Goal: Task Accomplishment & Management: Complete application form

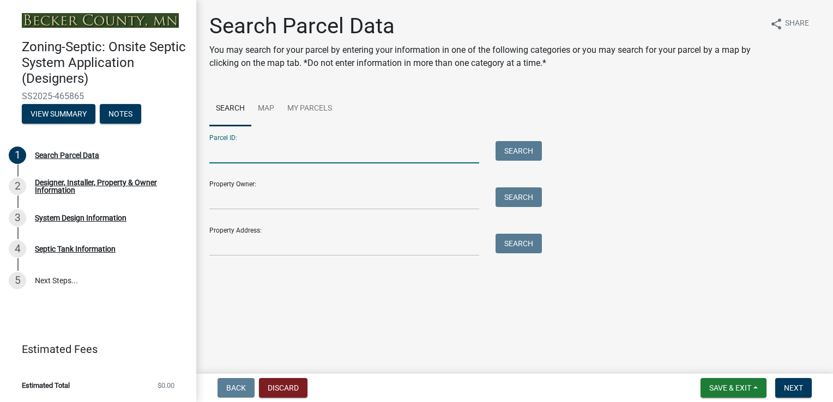
click at [218, 163] on input "Parcel ID:" at bounding box center [344, 152] width 270 height 22
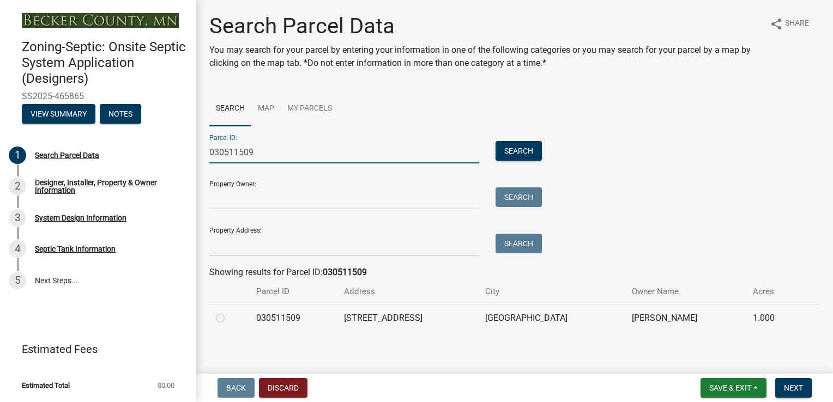
type input "030511509"
click at [229, 312] on label at bounding box center [229, 312] width 0 height 0
click at [229, 319] on input "radio" at bounding box center [232, 315] width 7 height 7
radio input "true"
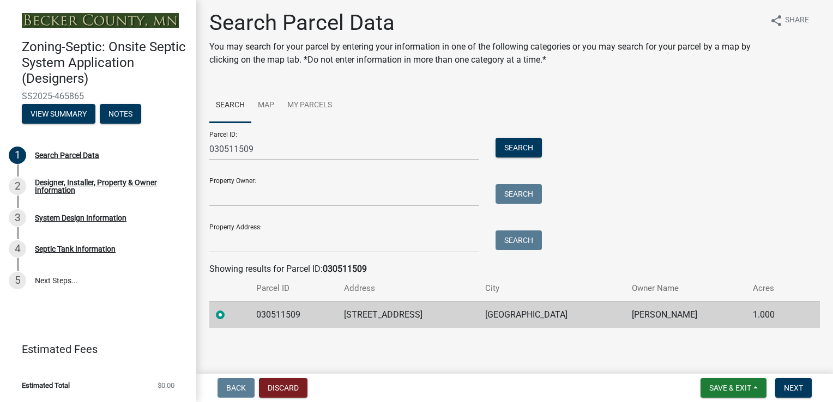
scroll to position [4, 0]
click at [803, 388] on span "Next" at bounding box center [793, 388] width 19 height 9
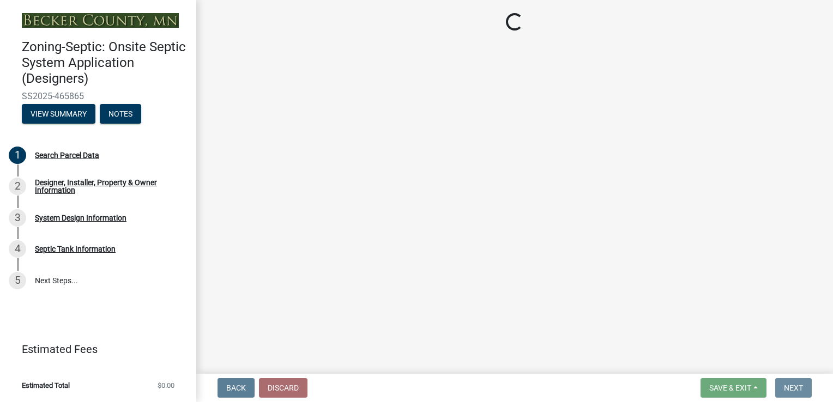
scroll to position [0, 0]
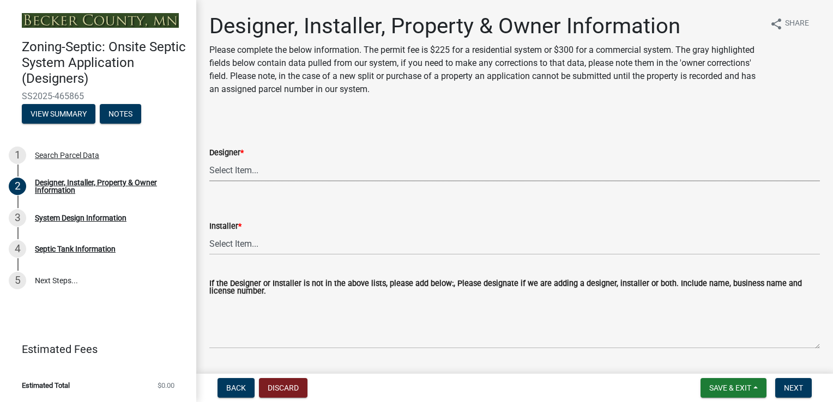
click at [250, 169] on select "Select Item... OTHER – Not listed (please add in next field and we will add to …" at bounding box center [514, 170] width 611 height 22
click at [209, 159] on select "Select Item... OTHER – Not listed (please add in next field and we will add to …" at bounding box center [514, 170] width 611 height 22
select select "93568ba9-377d-4c4d-ade0-18cfa13ae8d1"
click at [238, 244] on select "Select Item... OTHER – Not listed (please add in next field and we will add to …" at bounding box center [514, 244] width 611 height 22
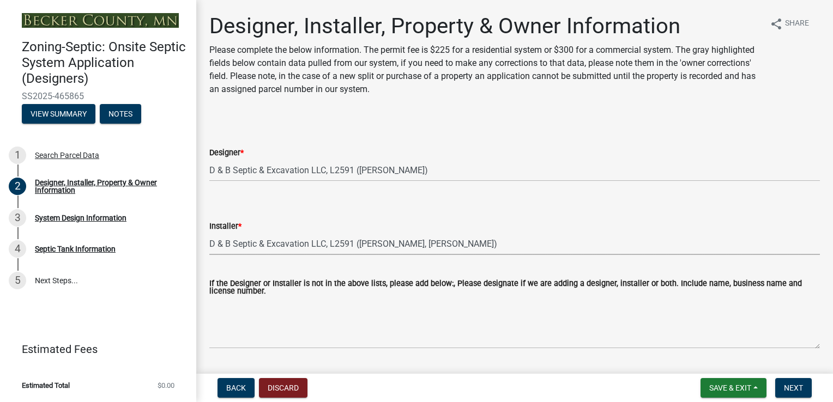
click at [209, 233] on select "Select Item... OTHER – Not listed (please add in next field and we will add to …" at bounding box center [514, 244] width 611 height 22
select select "93d16d8d-28e7-42bc-9d67-35bae6067bdd"
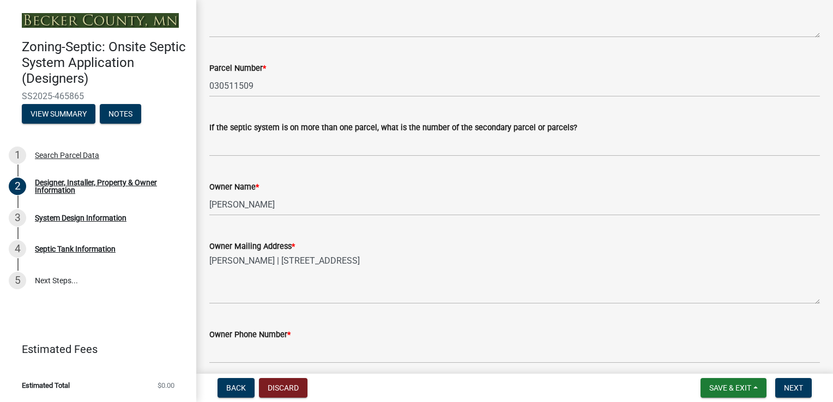
scroll to position [327, 0]
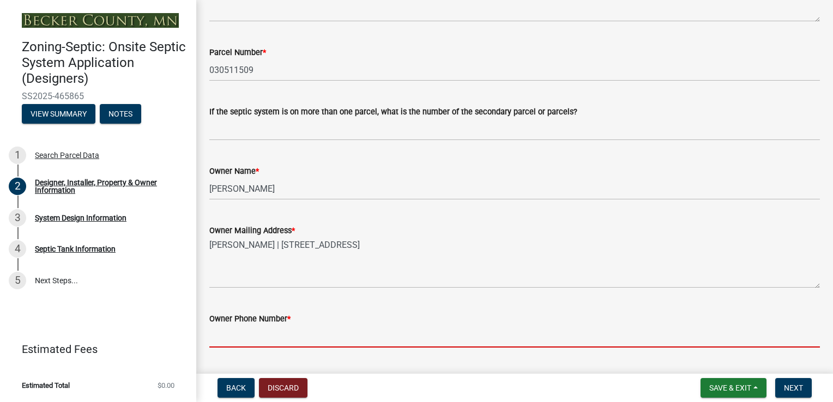
click at [245, 342] on input "Owner Phone Number *" at bounding box center [514, 337] width 611 height 22
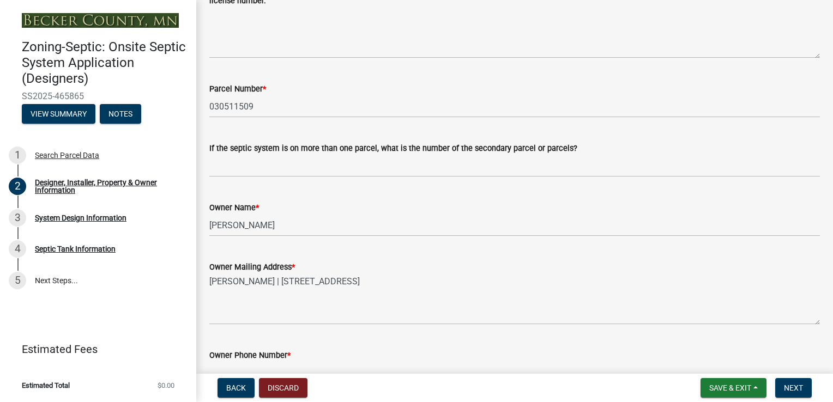
scroll to position [273, 0]
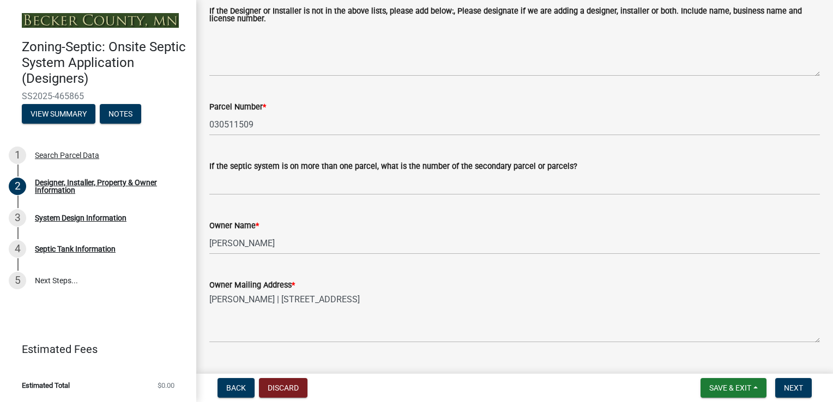
type input "2188413781"
type input "[EMAIL_ADDRESS][PERSON_NAME][DOMAIN_NAME]"
type input "2188413393"
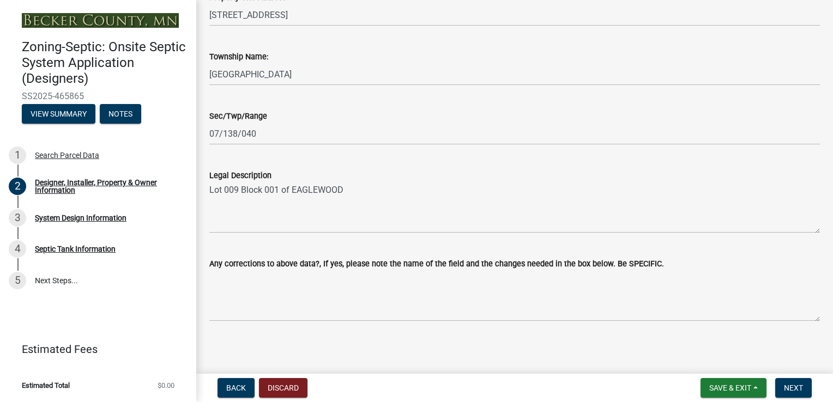
scroll to position [771, 0]
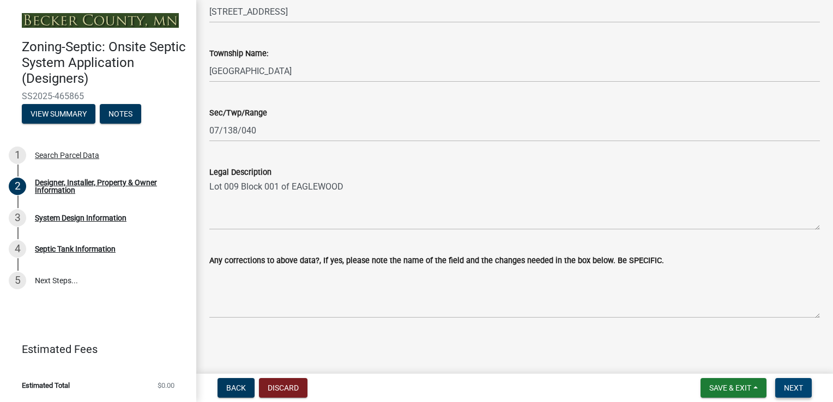
click at [790, 387] on span "Next" at bounding box center [793, 388] width 19 height 9
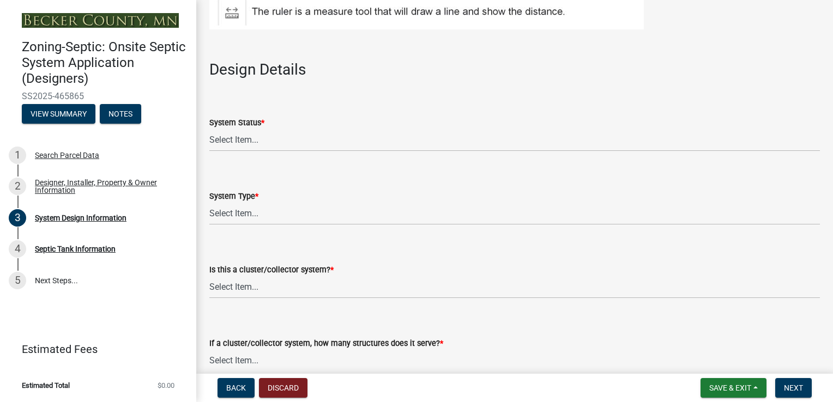
scroll to position [1254, 0]
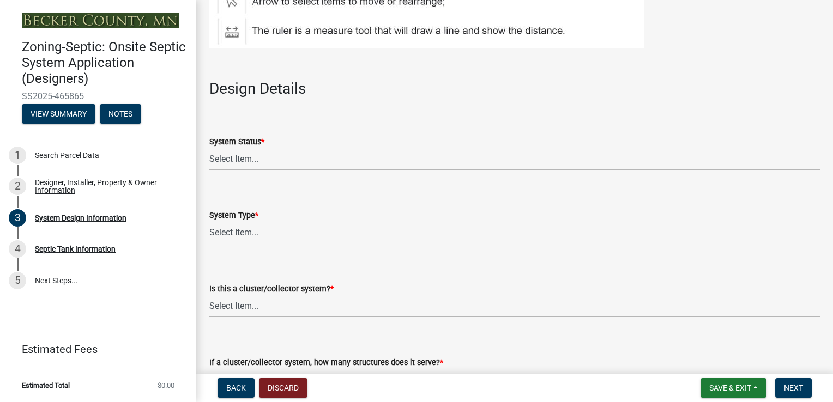
click at [233, 160] on select "Select Item... No Existing System Replacement System Failing System (Cesspool, …" at bounding box center [514, 159] width 611 height 22
click at [209, 148] on select "Select Item... No Existing System Replacement System Failing System (Cesspool, …" at bounding box center [514, 159] width 611 height 22
select select "55497d75-c43f-4635-a730-e0737ce05d56"
click at [244, 233] on select "Select Item... Type I Type II Type III Type IV Type V" at bounding box center [514, 233] width 611 height 22
click at [209, 222] on select "Select Item... Type I Type II Type III Type IV Type V" at bounding box center [514, 233] width 611 height 22
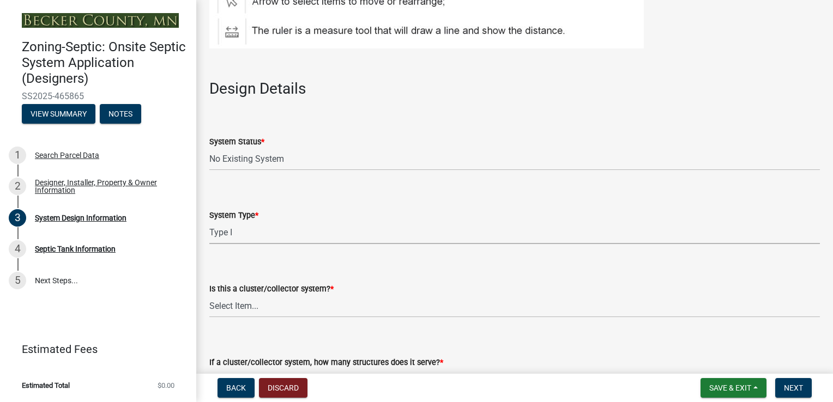
select select "25258e87-3ef9-4f1c-a5f1-75a1d463abfb"
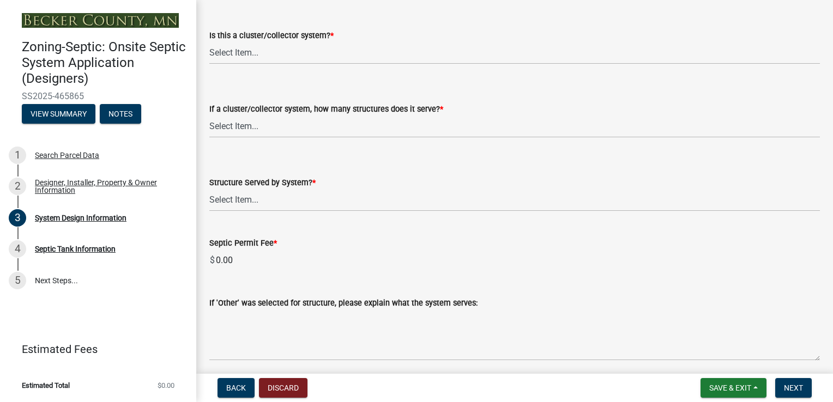
scroll to position [1527, 0]
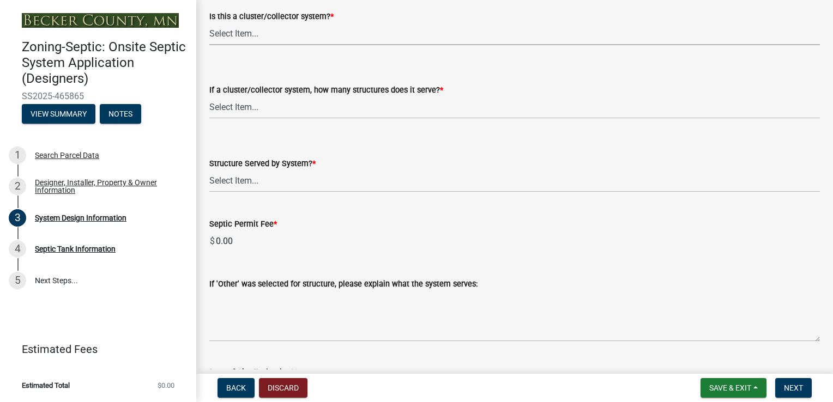
click at [242, 33] on select "Select Item... Yes No" at bounding box center [514, 34] width 611 height 22
click at [209, 23] on select "Select Item... Yes No" at bounding box center [514, 34] width 611 height 22
select select "011fbff4-a41d-4a75-9bd8-71c7e6c69e0d"
click at [238, 112] on select "Select Item... Not a cluster/collector system 1 2 3 4 5 6 7 8 9 10" at bounding box center [514, 108] width 611 height 22
click at [209, 97] on select "Select Item... Not a cluster/collector system 1 2 3 4 5 6 7 8 9 10" at bounding box center [514, 108] width 611 height 22
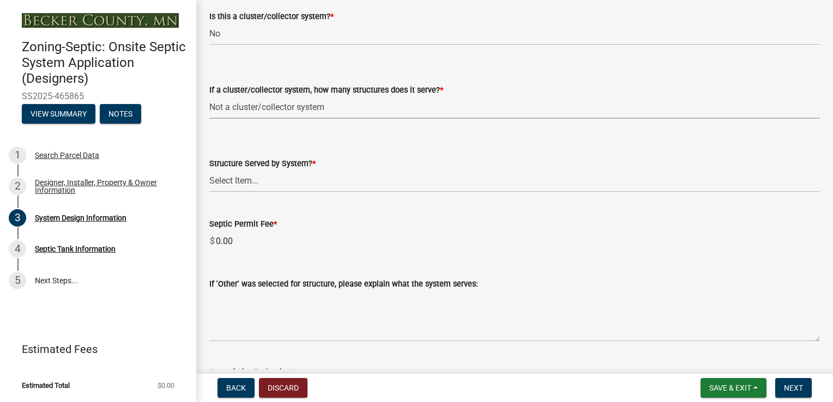
select select "85fdfef2-2683-4311-b5d5-5505f6411127"
click at [234, 183] on select "Select Item... Commercial Resort Commercial - Non Resort Other Full-Time Dwelli…" at bounding box center [514, 181] width 611 height 22
click at [209, 170] on select "Select Item... Commercial Resort Commercial - Non Resort Other Full-Time Dwelli…" at bounding box center [514, 181] width 611 height 22
select select "d95a9312-c8a1-4ec7-8581-25dbcf440a1f"
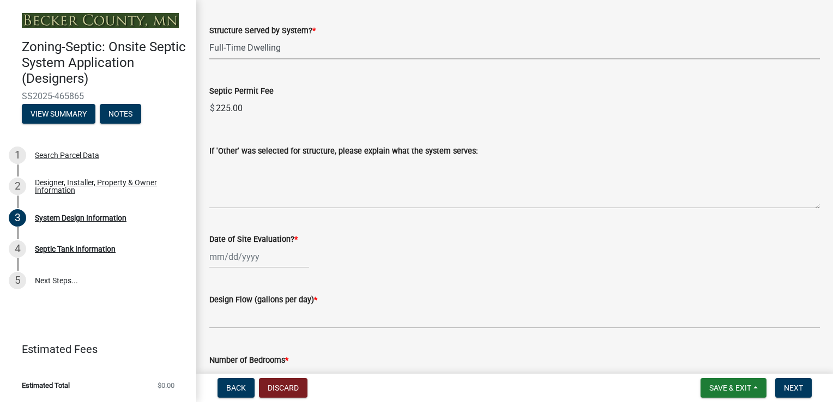
scroll to position [1745, 0]
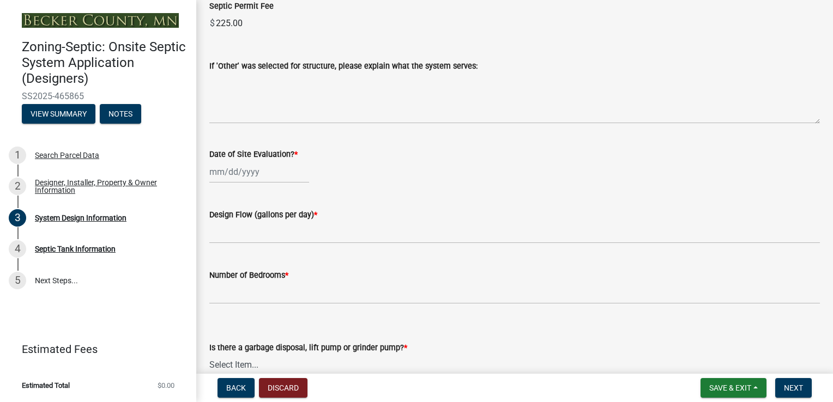
select select "8"
select select "2025"
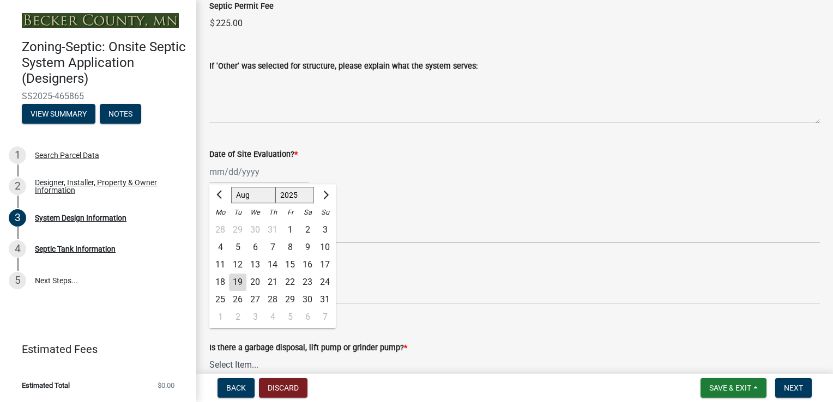
click at [243, 180] on div "[PERSON_NAME] Feb Mar Apr [PERSON_NAME][DATE] Oct Nov [DATE] 1526 1527 1528 152…" at bounding box center [259, 172] width 100 height 22
click at [244, 286] on div "19" at bounding box center [237, 282] width 17 height 17
type input "[DATE]"
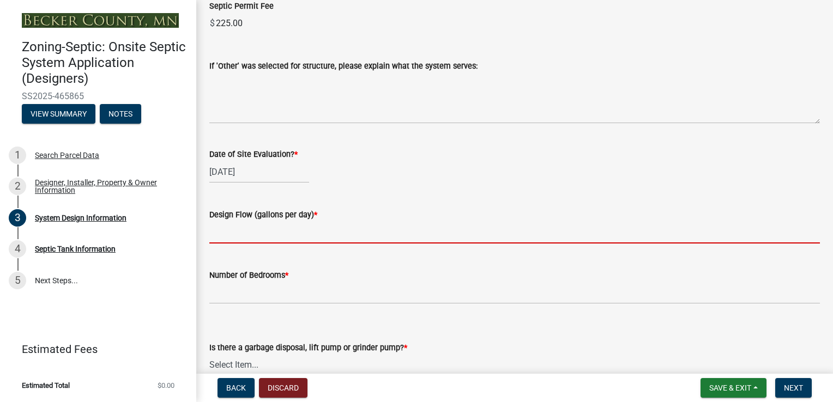
click at [242, 234] on input "text" at bounding box center [514, 232] width 611 height 22
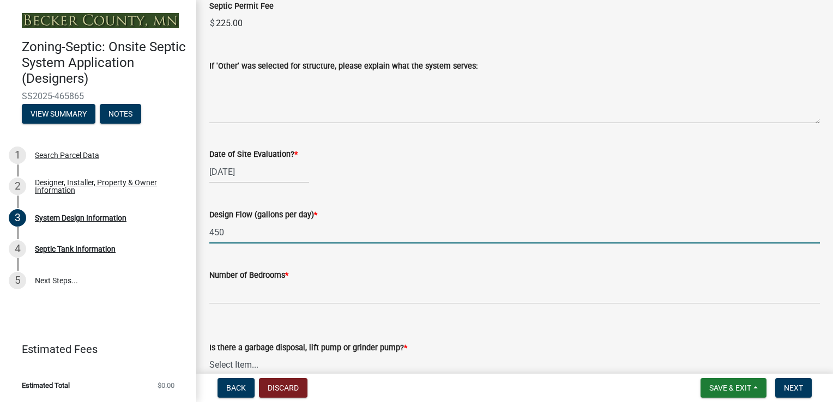
type input "450"
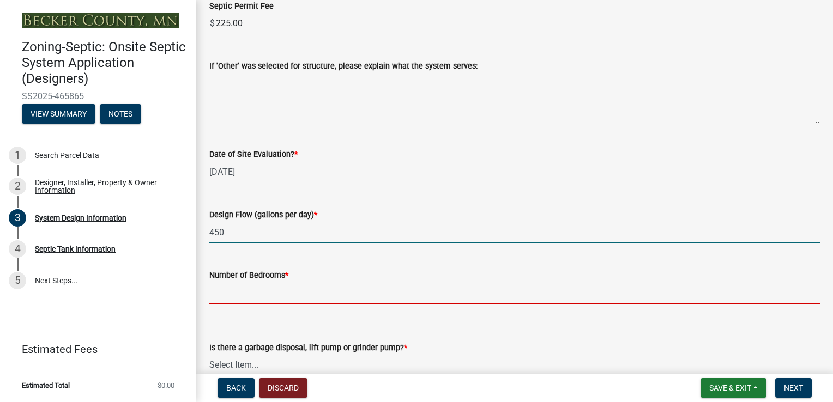
click at [245, 303] on input "Number of Bedrooms *" at bounding box center [514, 293] width 611 height 22
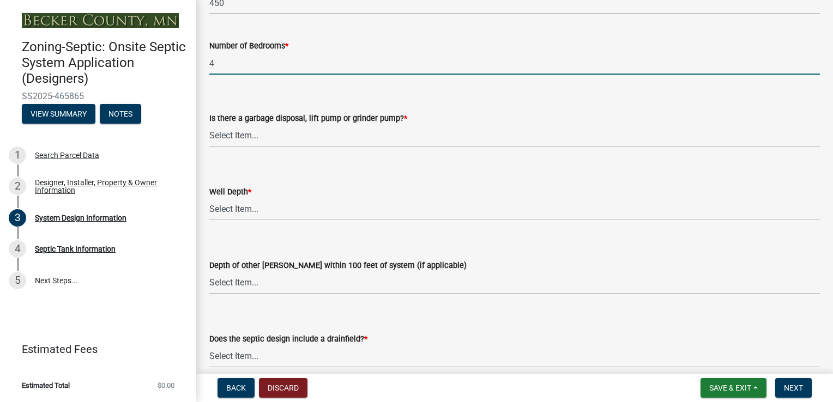
scroll to position [1963, 0]
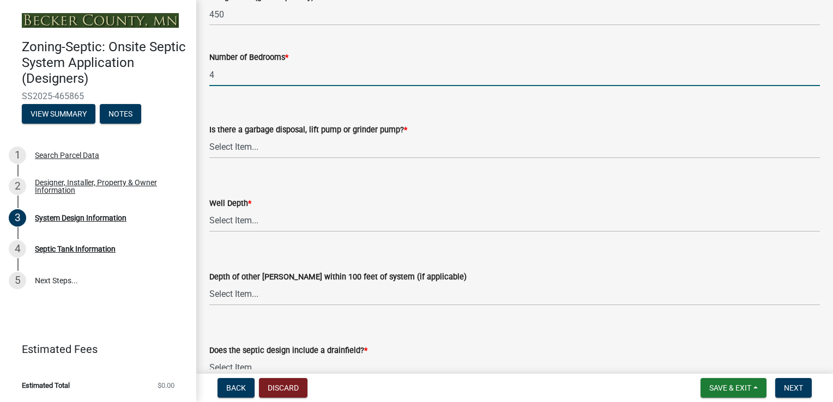
type input "4"
click at [288, 147] on select "Select Item... Yes No" at bounding box center [514, 147] width 611 height 22
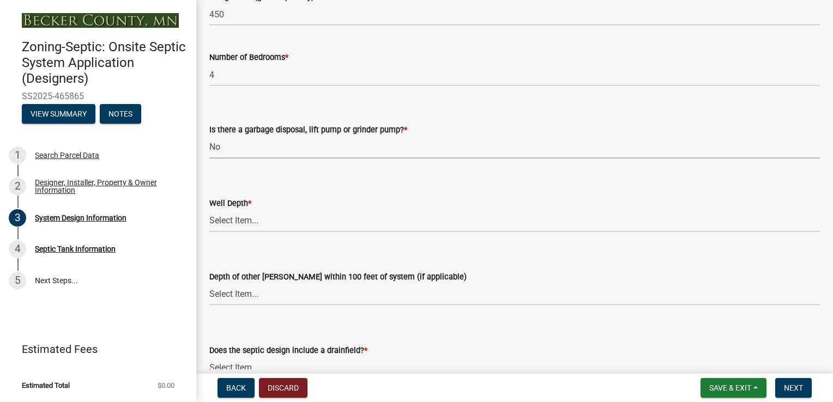
click at [209, 136] on select "Select Item... Yes No" at bounding box center [514, 147] width 611 height 22
select select "ba735beb-519e-40f0-ae20-62d65fc4c46b"
click at [223, 220] on select "Select Item... Deep Well Shallow Well Well not yet installed - To be drilled No…" at bounding box center [514, 221] width 611 height 22
click at [209, 210] on select "Select Item... Deep Well Shallow Well Well not yet installed - To be drilled No…" at bounding box center [514, 221] width 611 height 22
select select "ef698bf5-6172-44c1-9ffb-522c07469aed"
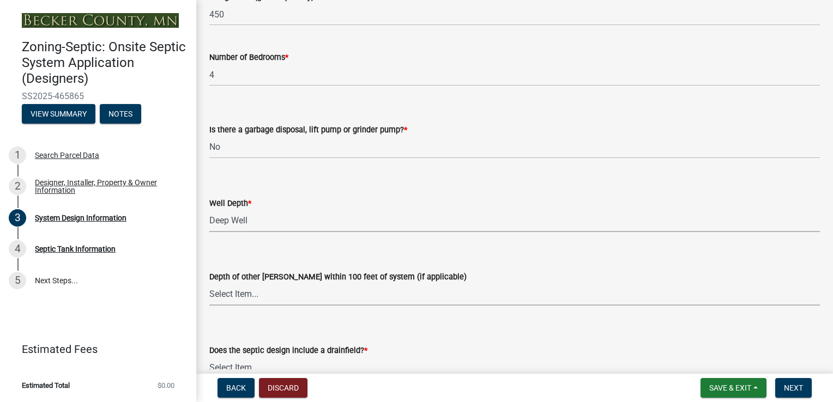
click at [234, 298] on select "Select Item... Deep Well Shallow Well No other [PERSON_NAME]" at bounding box center [514, 295] width 611 height 22
click at [209, 284] on select "Select Item... Deep Well Shallow Well No other [PERSON_NAME]" at bounding box center [514, 295] width 611 height 22
select select "384fc250-a67e-4e5e-a6e0-19116deb63e7"
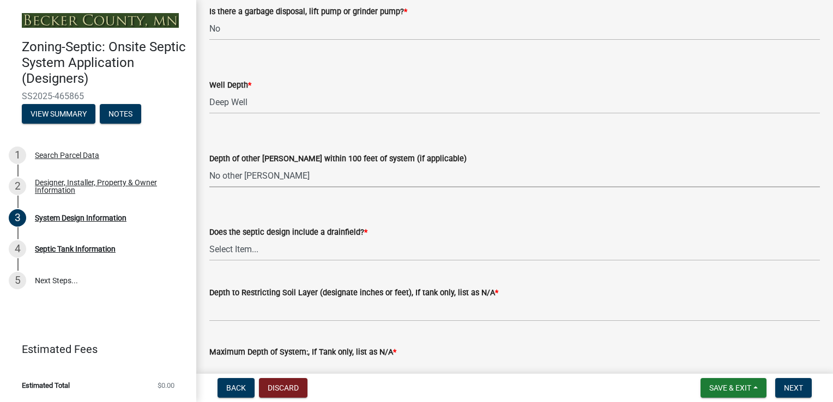
scroll to position [2144, 0]
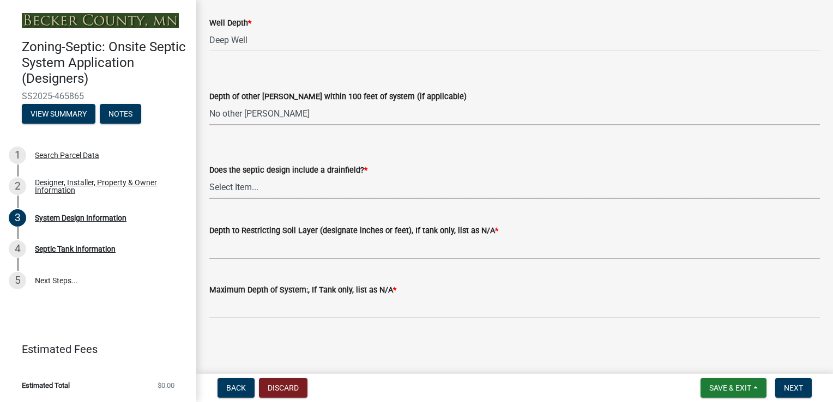
click at [233, 189] on select "Select Item... Yes No Existing - COC must by submitted" at bounding box center [514, 188] width 611 height 22
click at [209, 177] on select "Select Item... Yes No Existing - COC must by submitted" at bounding box center [514, 188] width 611 height 22
select select "a0c59fcd-b61c-4c3a-90a8-e70849750c47"
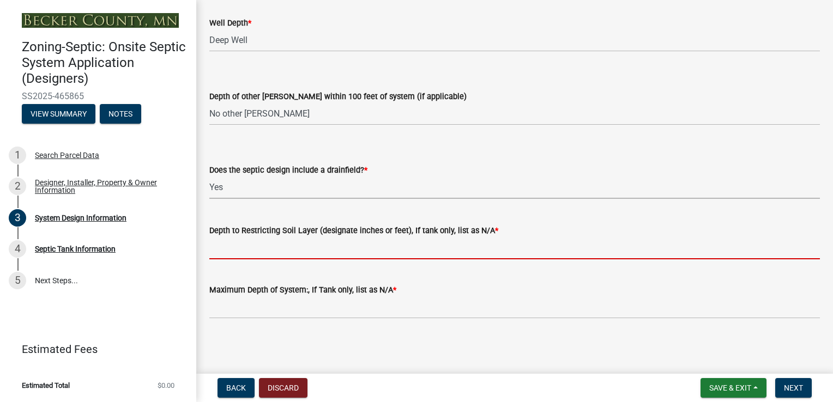
click at [240, 253] on input "Depth to Restricting Soil Layer (designate inches or feet), If tank only, list …" at bounding box center [514, 248] width 611 height 22
click at [455, 184] on select "Select Item... Yes No Existing - COC must by submitted" at bounding box center [514, 188] width 611 height 22
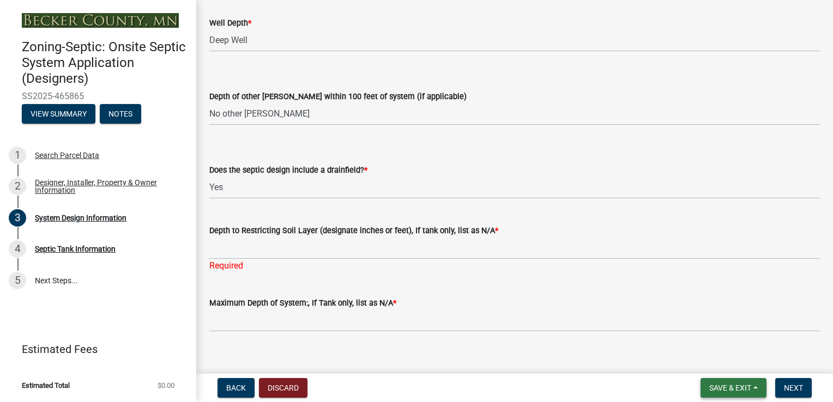
click at [727, 391] on span "Save & Exit" at bounding box center [730, 388] width 42 height 9
click at [732, 365] on button "Save & Exit" at bounding box center [722, 360] width 87 height 26
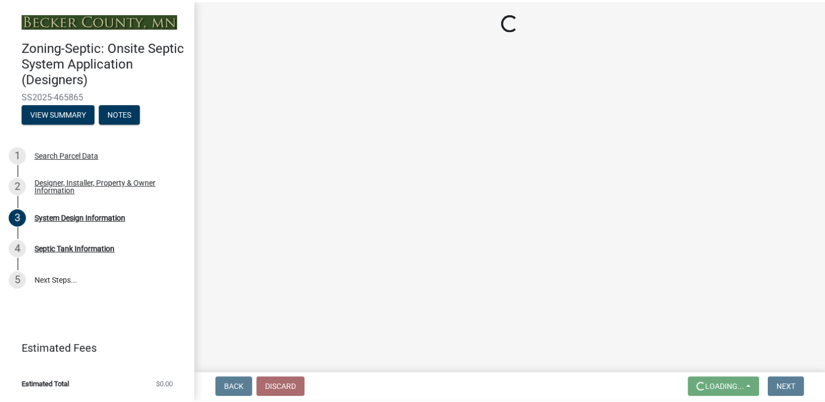
scroll to position [0, 0]
